Goal: Navigation & Orientation: Find specific page/section

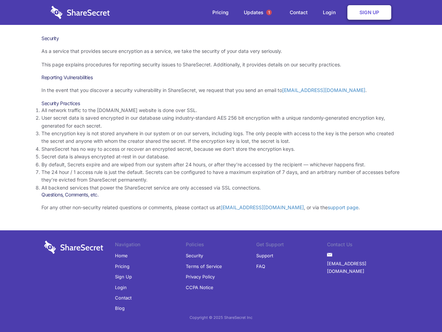
click at [221, 166] on li "By default, Secrets expire and are wiped from our system after 24 hours, or aft…" at bounding box center [221, 165] width 360 height 8
click at [269, 12] on span "1" at bounding box center [270, 13] width 6 height 6
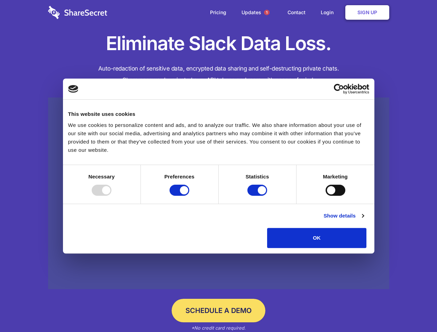
click at [111, 196] on div at bounding box center [102, 190] width 20 height 11
click at [189, 196] on input "Preferences" at bounding box center [179, 190] width 20 height 11
checkbox input "false"
click at [258, 196] on input "Statistics" at bounding box center [257, 190] width 20 height 11
checkbox input "false"
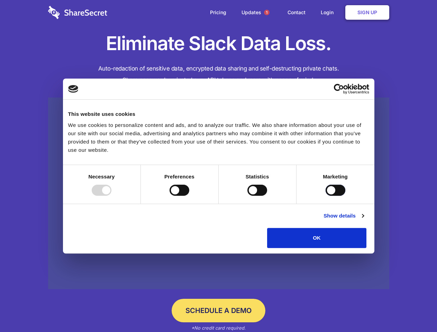
click at [325, 196] on input "Marketing" at bounding box center [335, 190] width 20 height 11
checkbox input "true"
click at [363, 220] on link "Show details" at bounding box center [343, 216] width 40 height 8
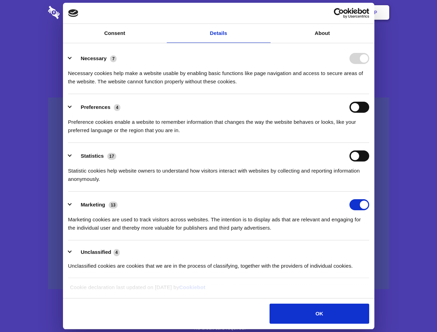
click at [369, 94] on li "Necessary 7 Necessary cookies help make a website usable by enabling basic func…" at bounding box center [218, 69] width 301 height 49
click at [266, 12] on span "1" at bounding box center [267, 13] width 6 height 6
